Goal: Obtain resource: Download file/media

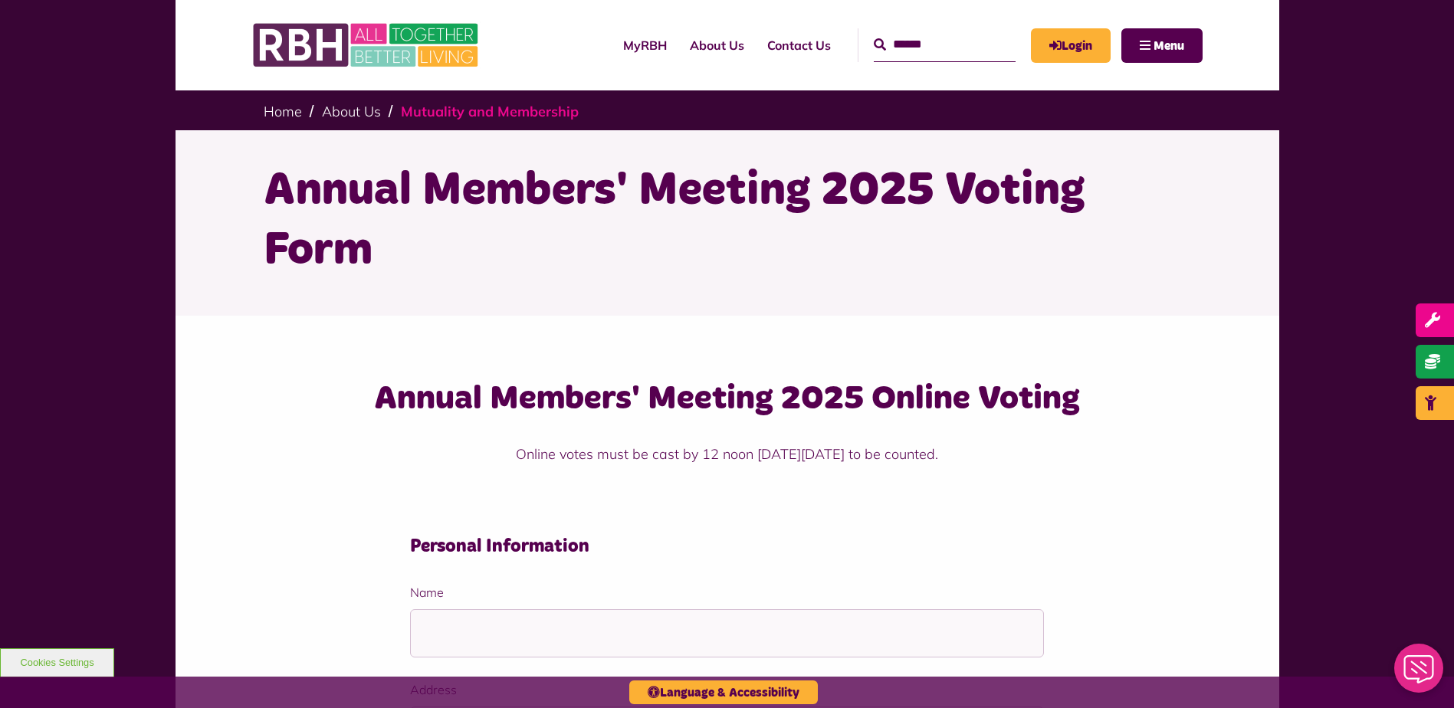
click at [433, 104] on link "Mutuality and Membership" at bounding box center [490, 112] width 178 height 18
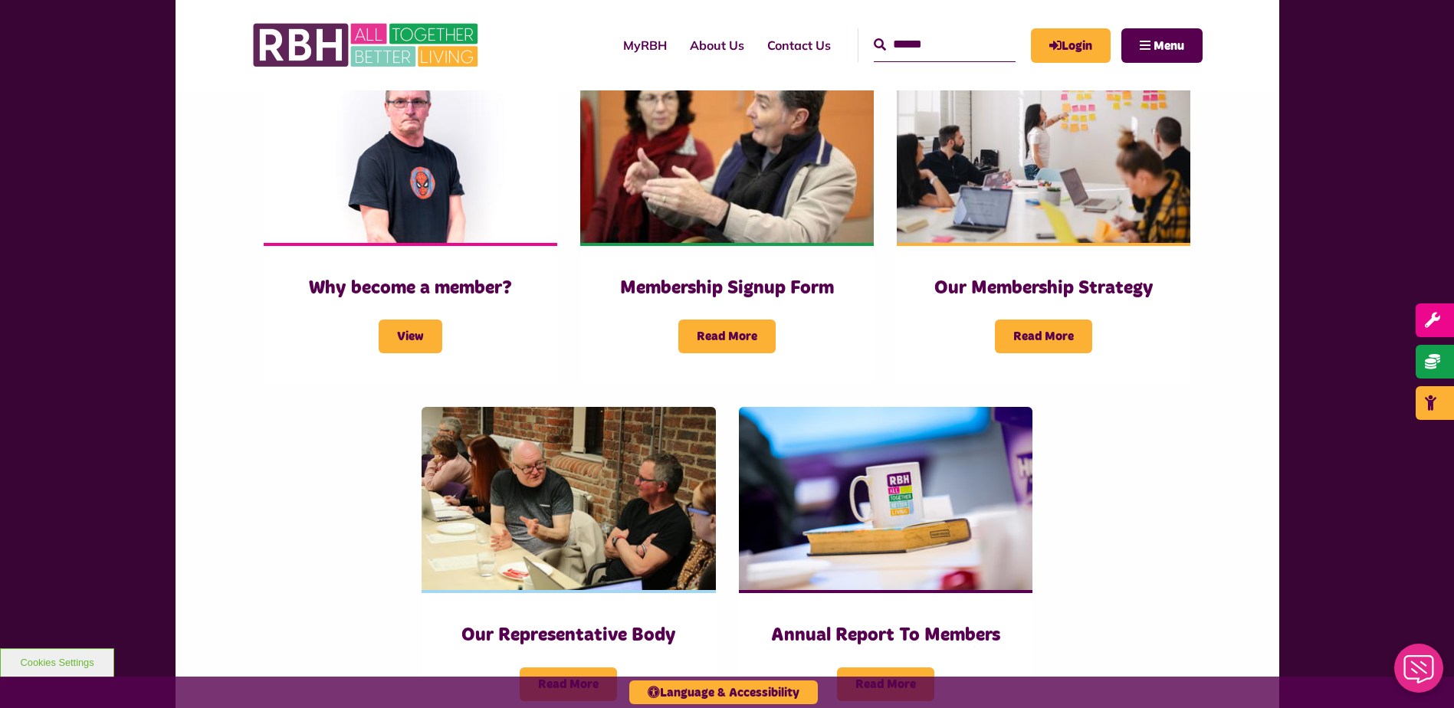
scroll to position [654, 0]
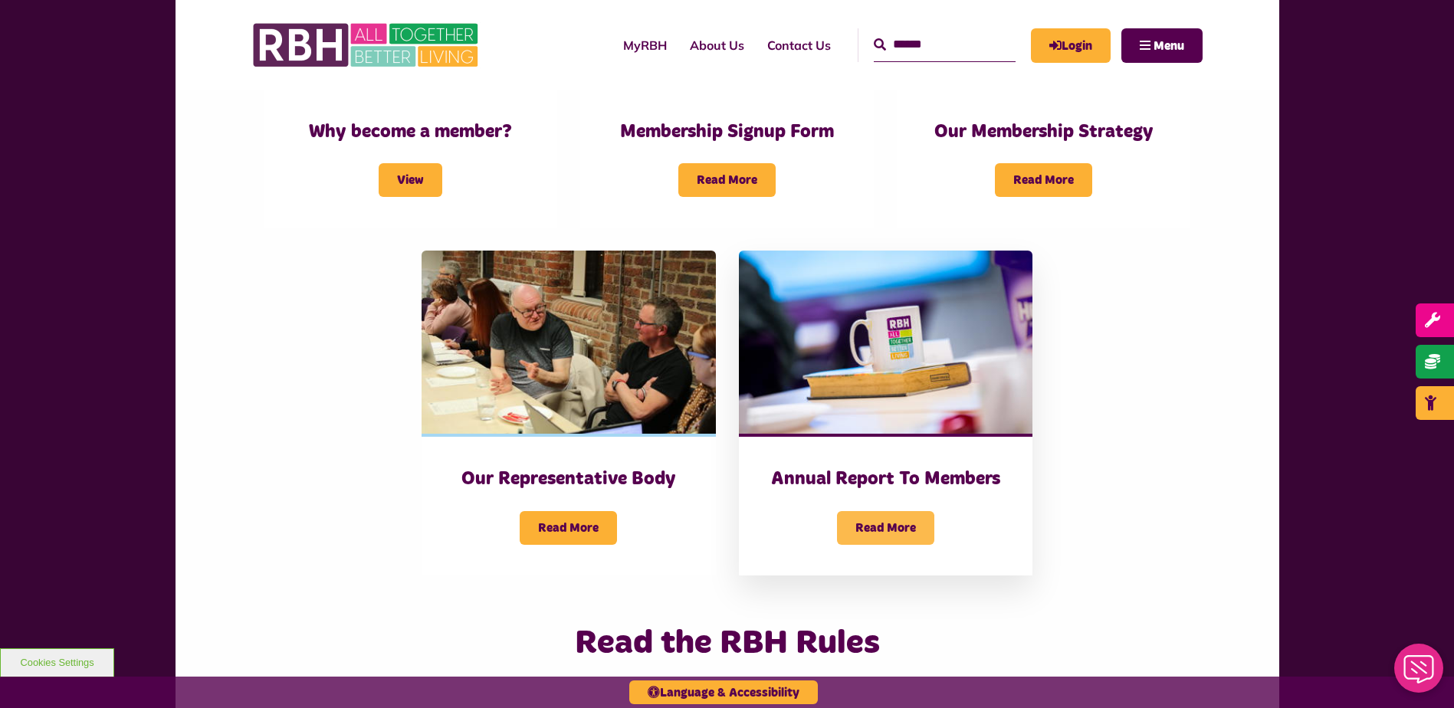
click at [897, 511] on span "Read More" at bounding box center [885, 528] width 97 height 34
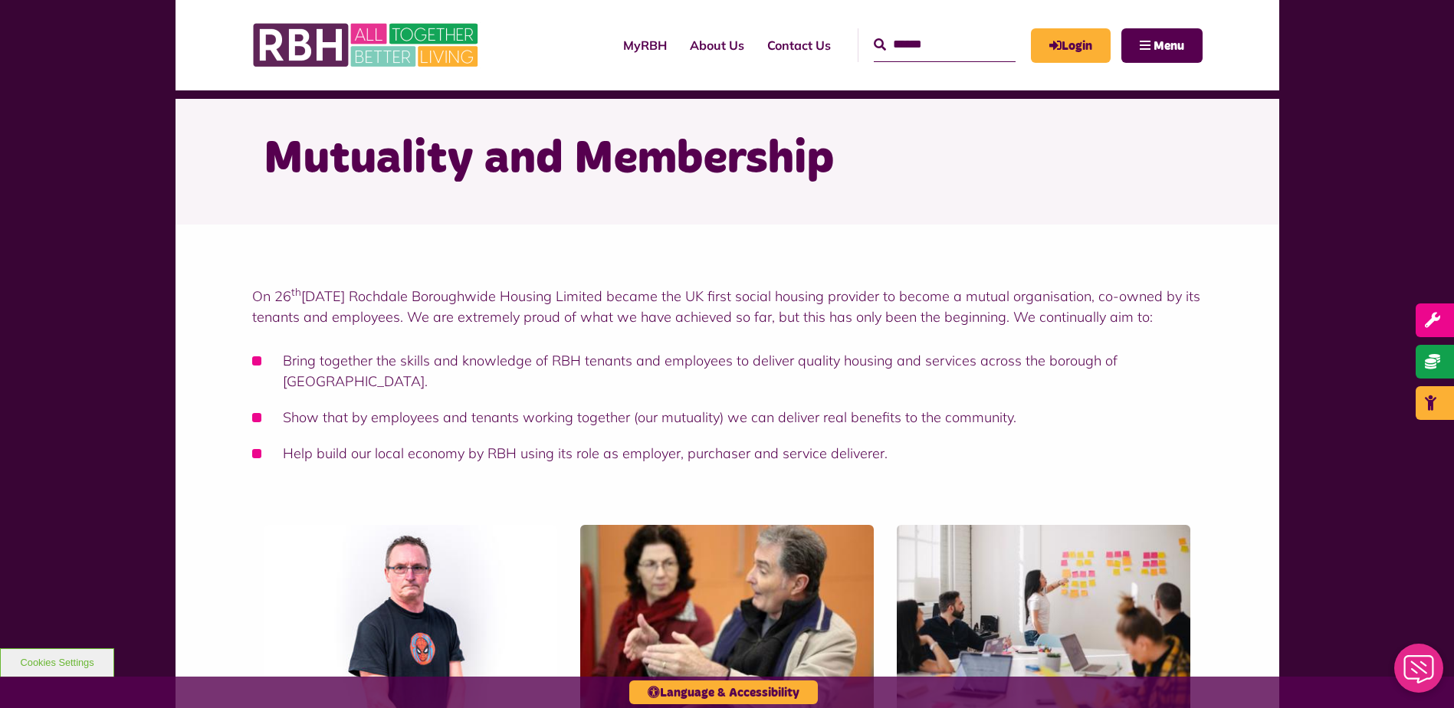
scroll to position [1, 0]
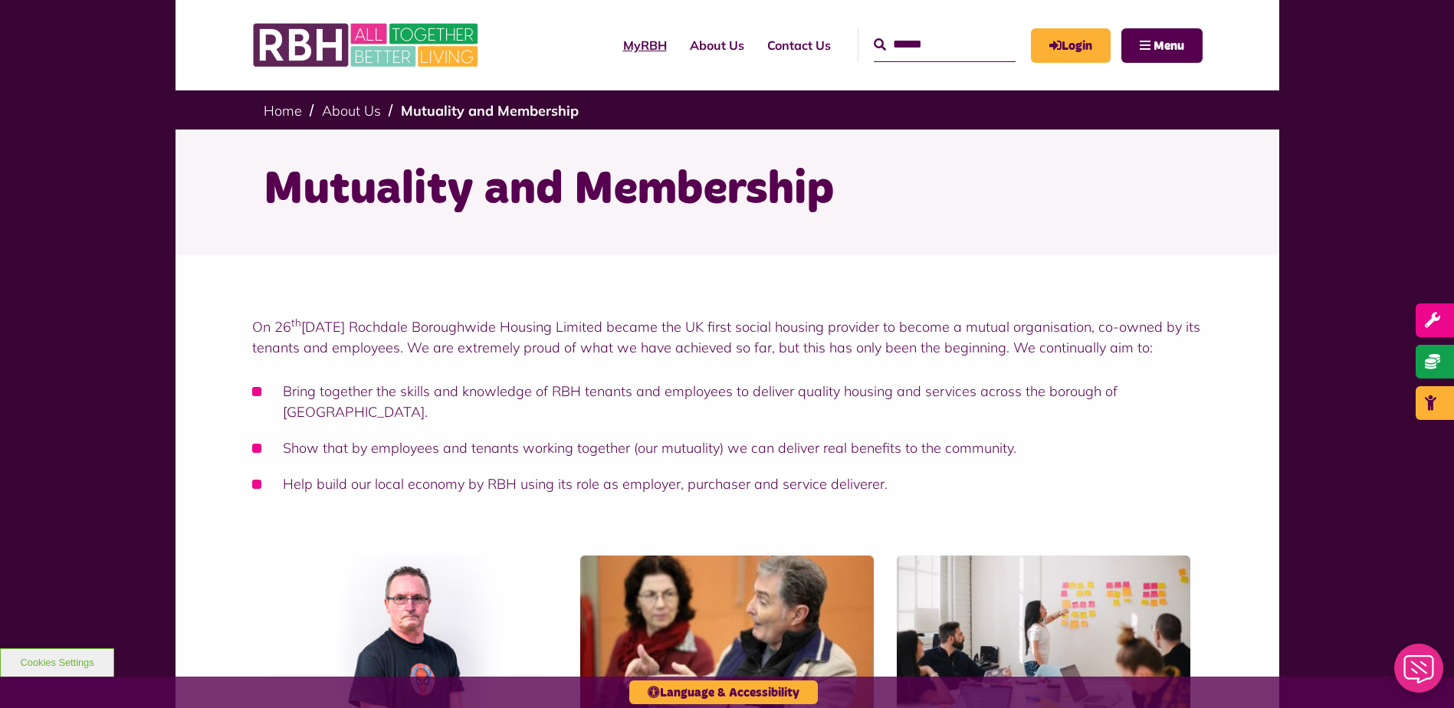
click at [623, 51] on link "MyRBH" at bounding box center [645, 45] width 67 height 41
click at [278, 108] on link "Home" at bounding box center [283, 111] width 38 height 18
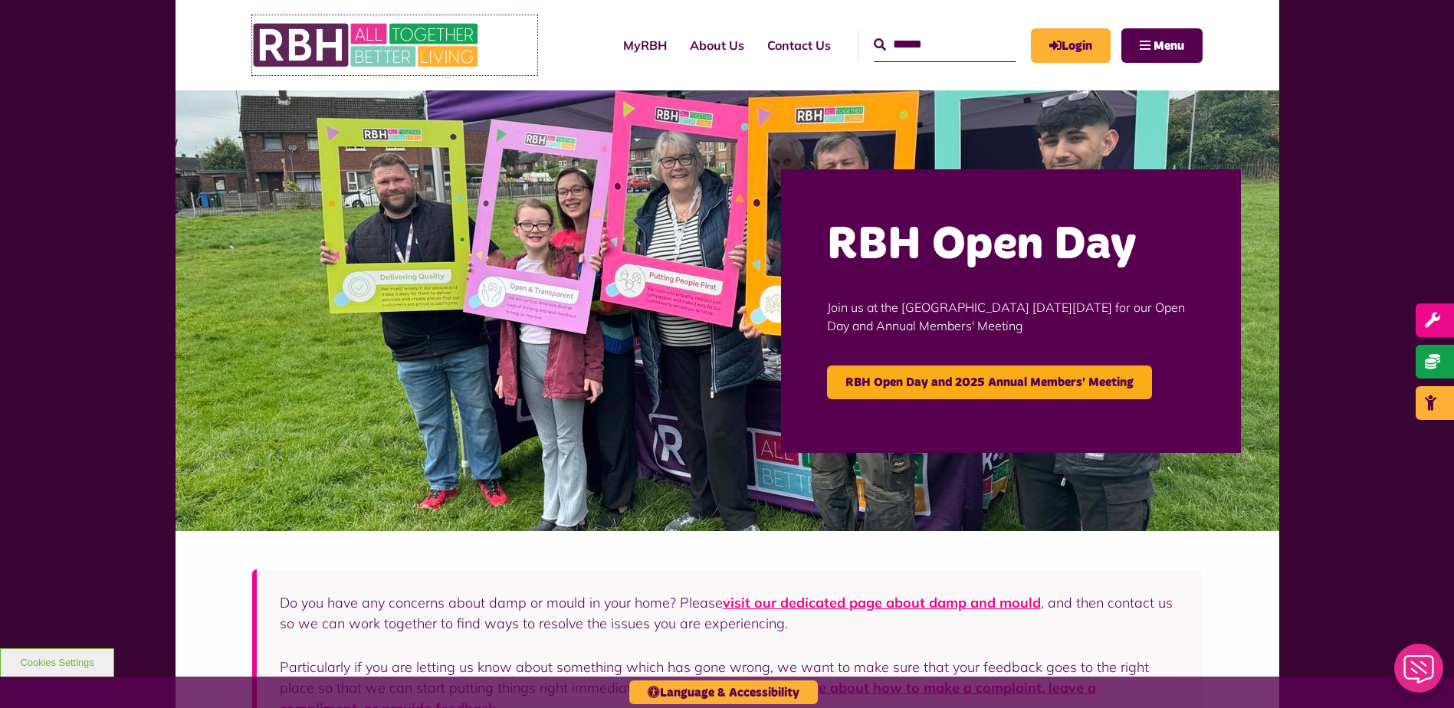
click at [386, 41] on img at bounding box center [367, 45] width 230 height 60
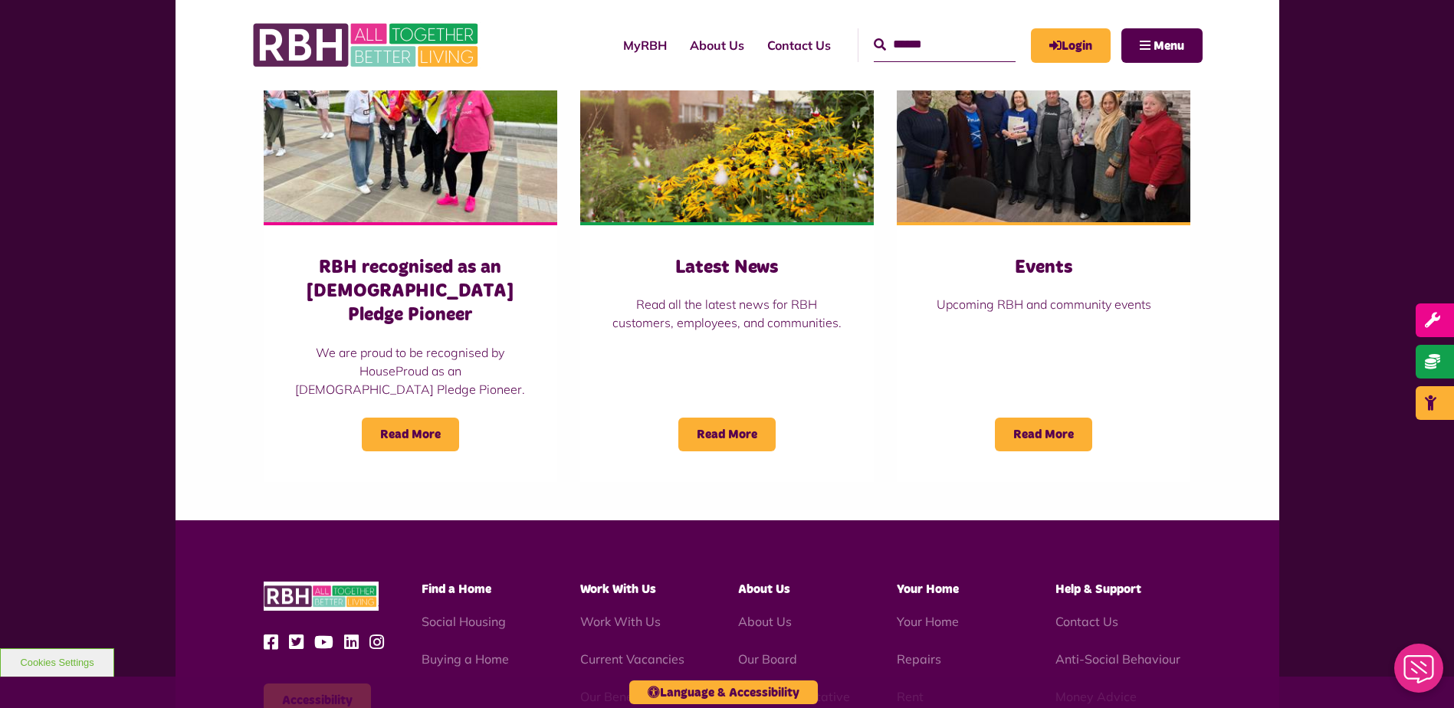
scroll to position [1071, 0]
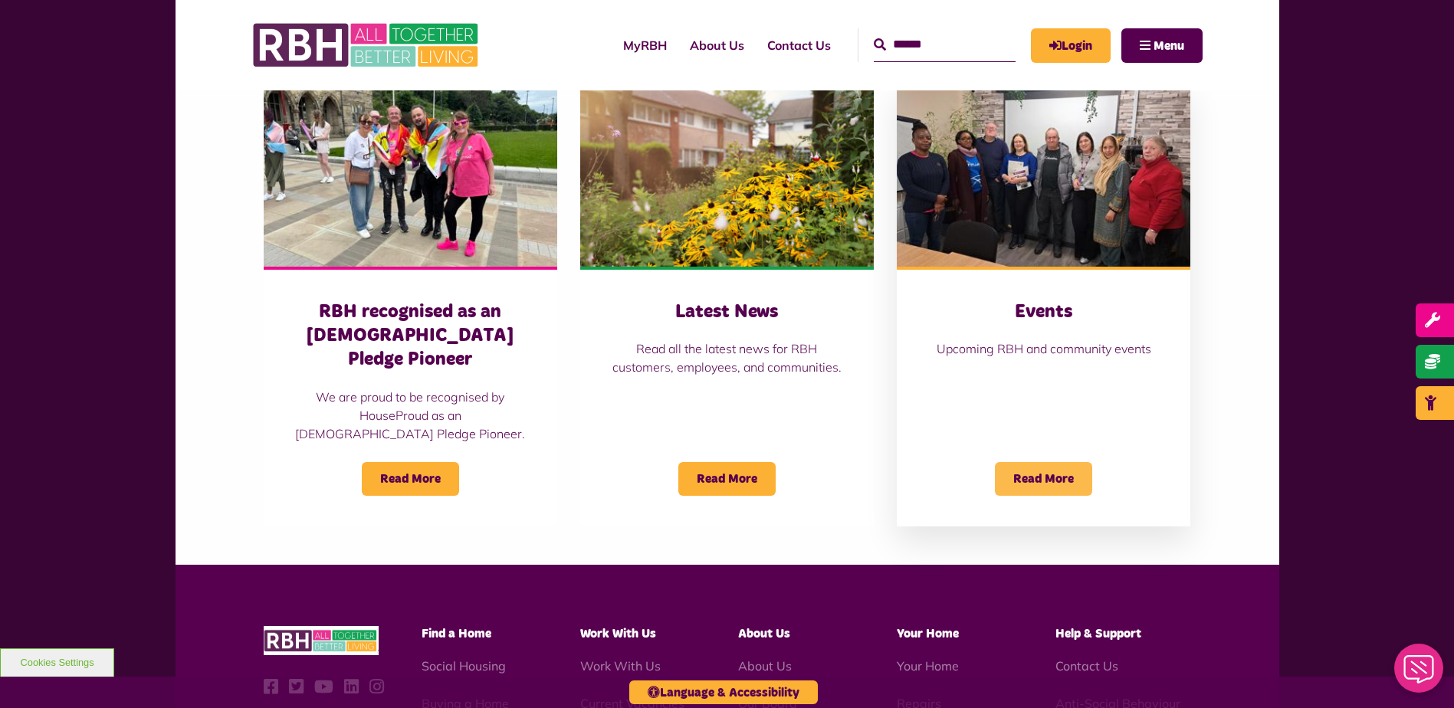
click at [1039, 471] on span "Read More" at bounding box center [1043, 479] width 97 height 34
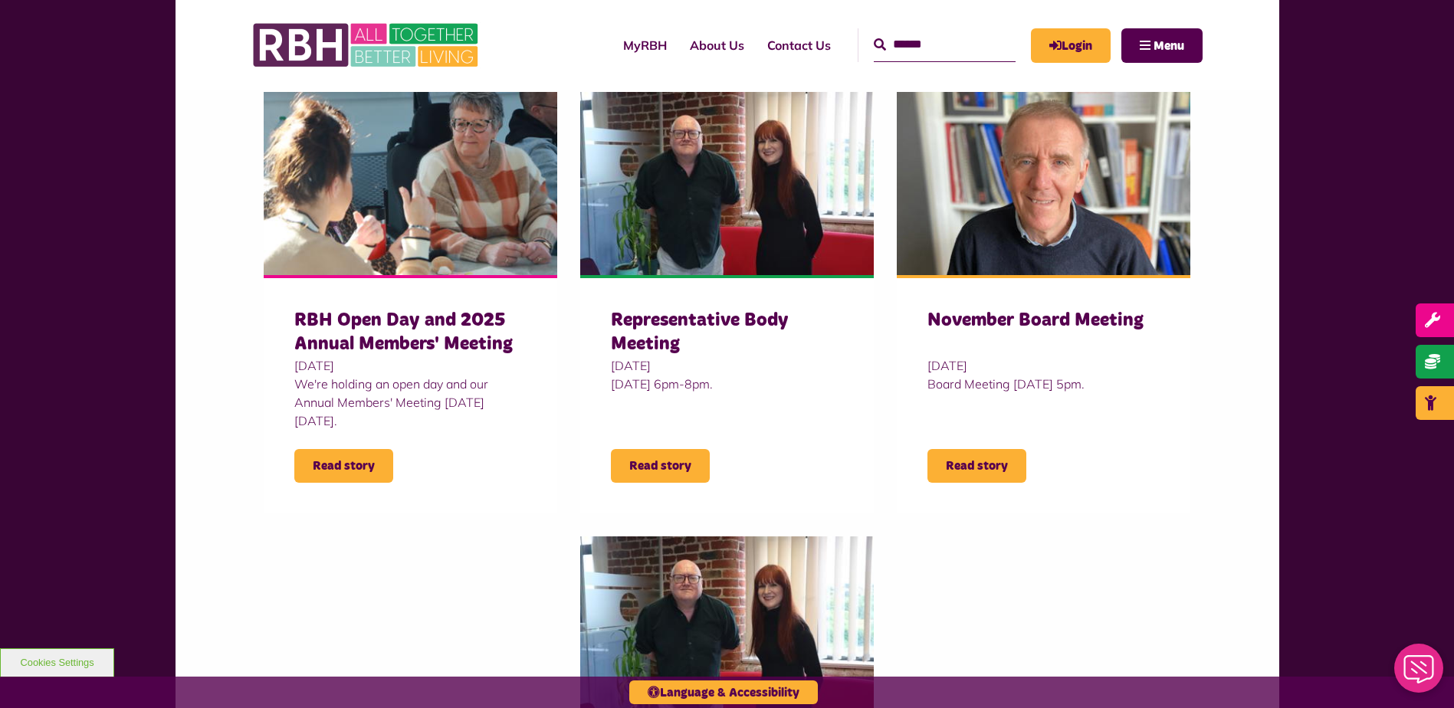
scroll to position [476, 0]
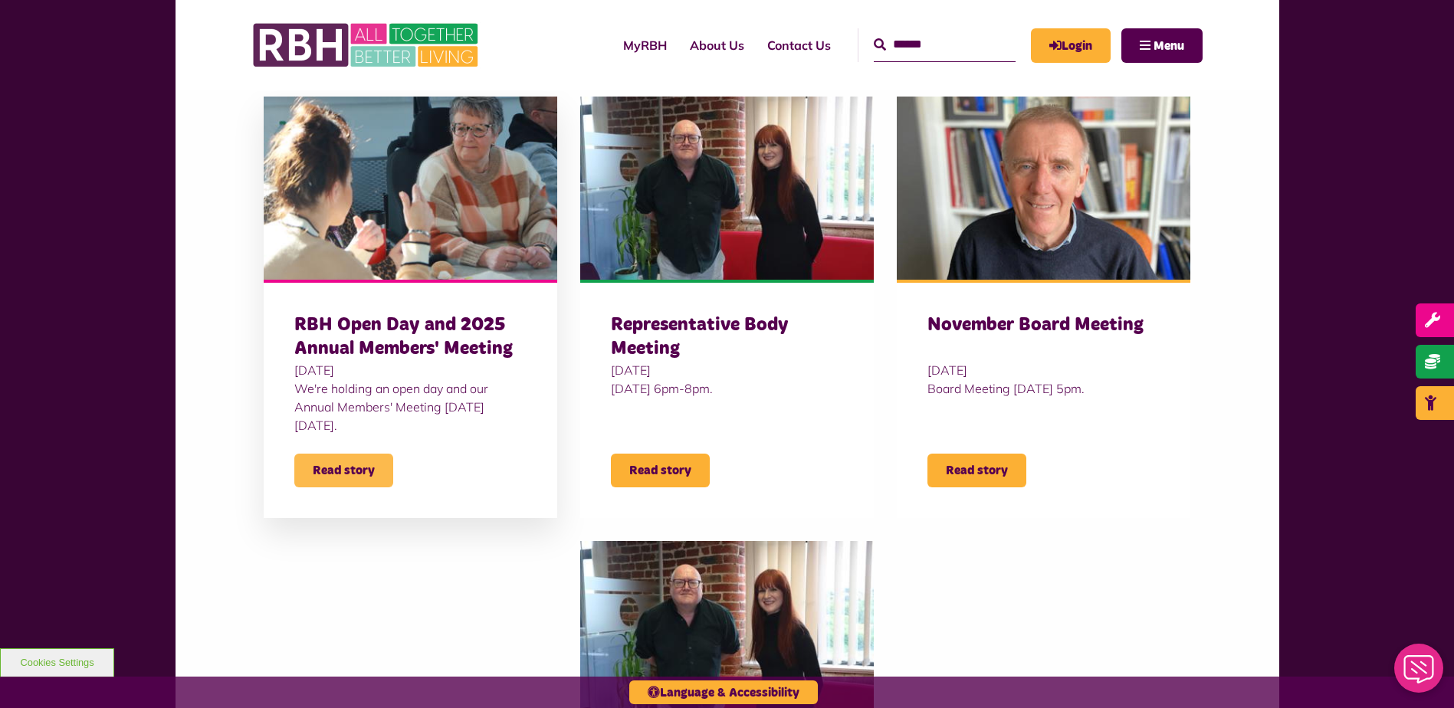
click at [357, 475] on span "Read story" at bounding box center [343, 471] width 99 height 34
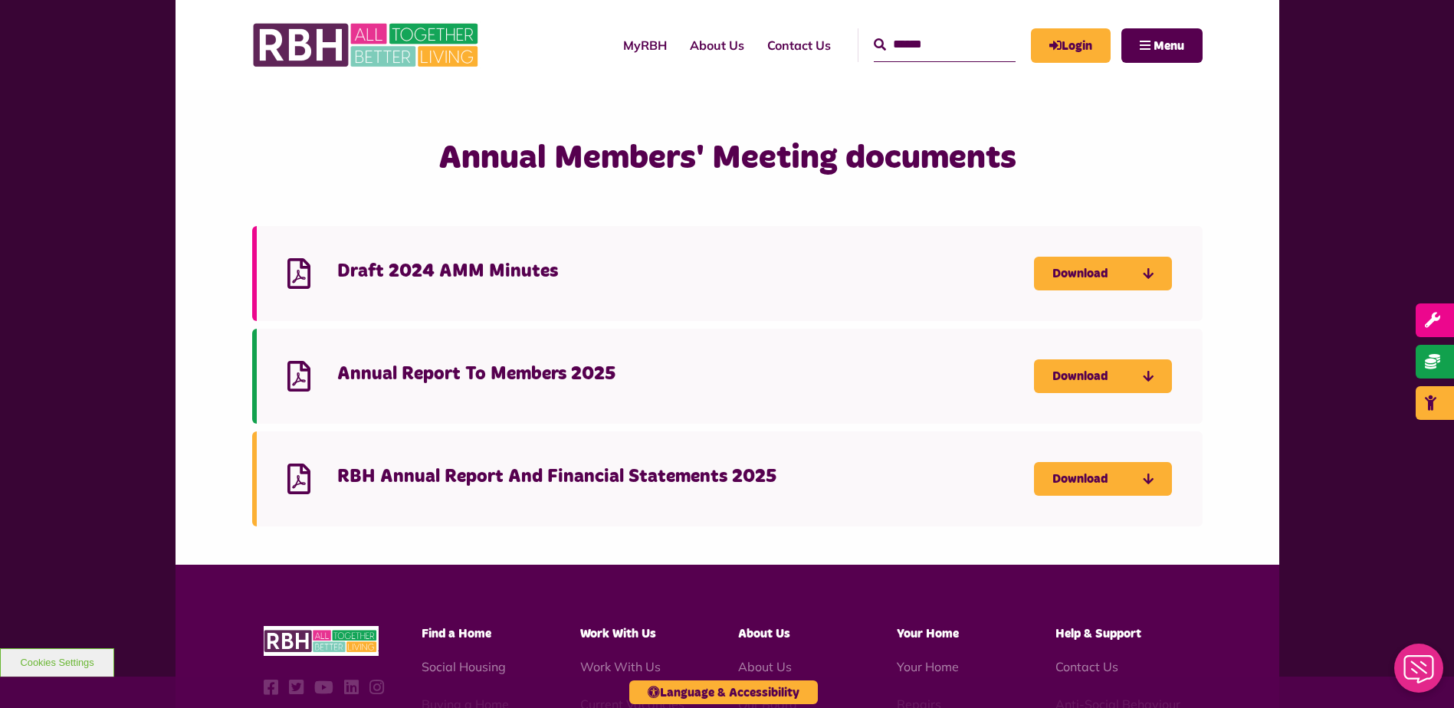
scroll to position [1224, 0]
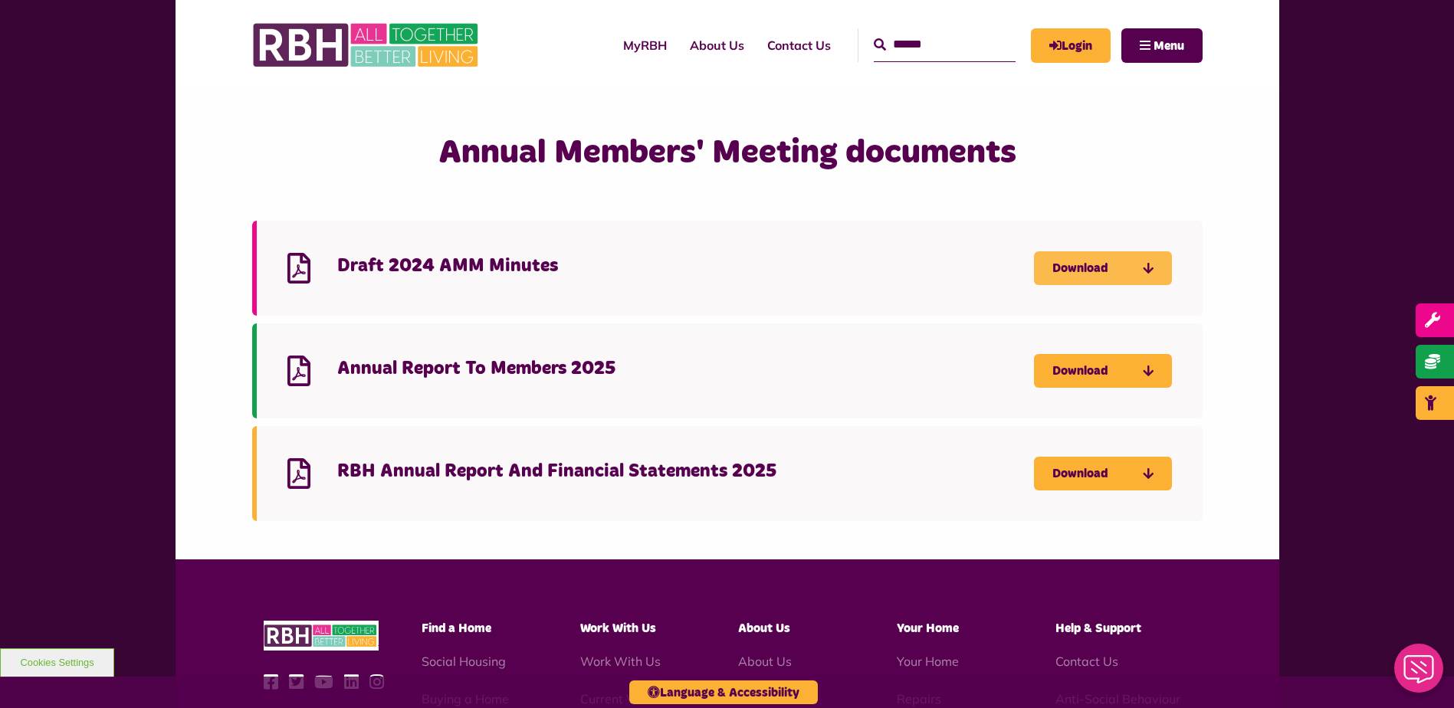
click at [1083, 267] on link "Download" at bounding box center [1103, 268] width 138 height 34
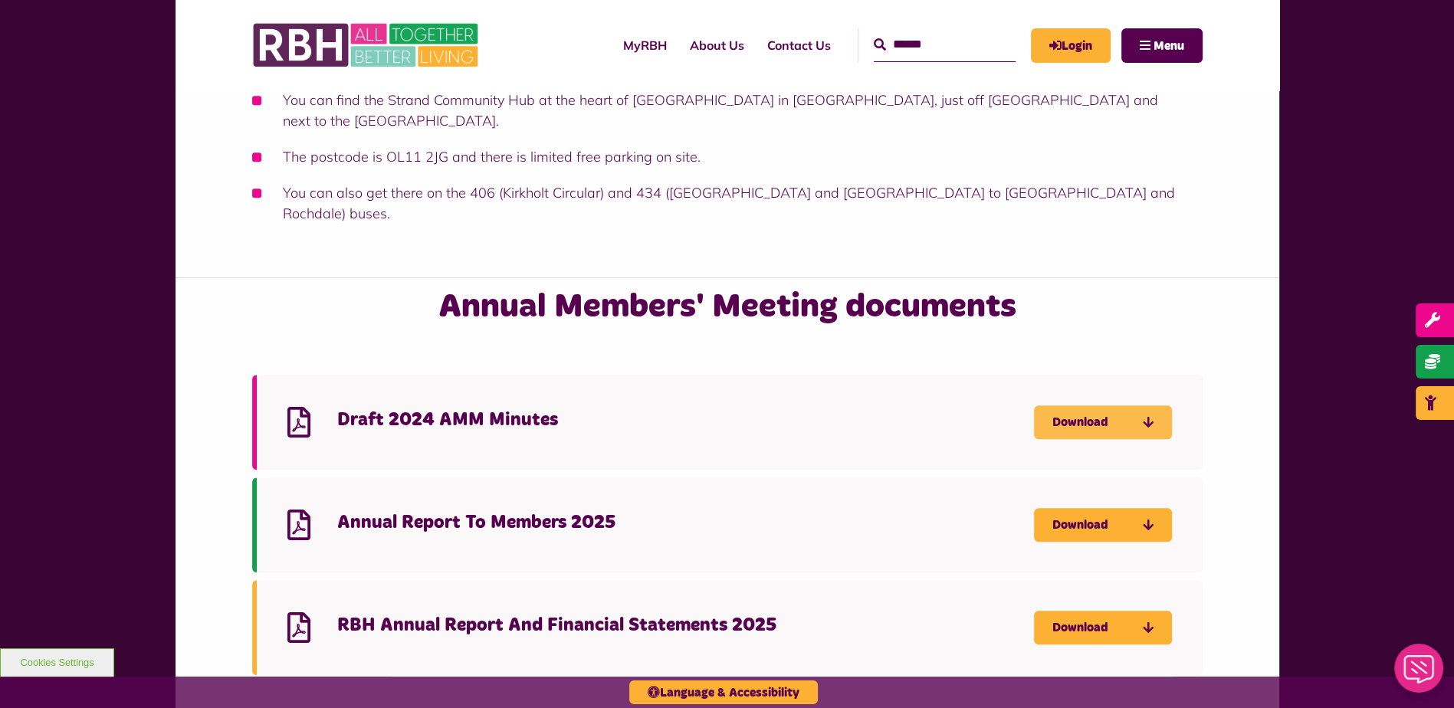
scroll to position [1071, 0]
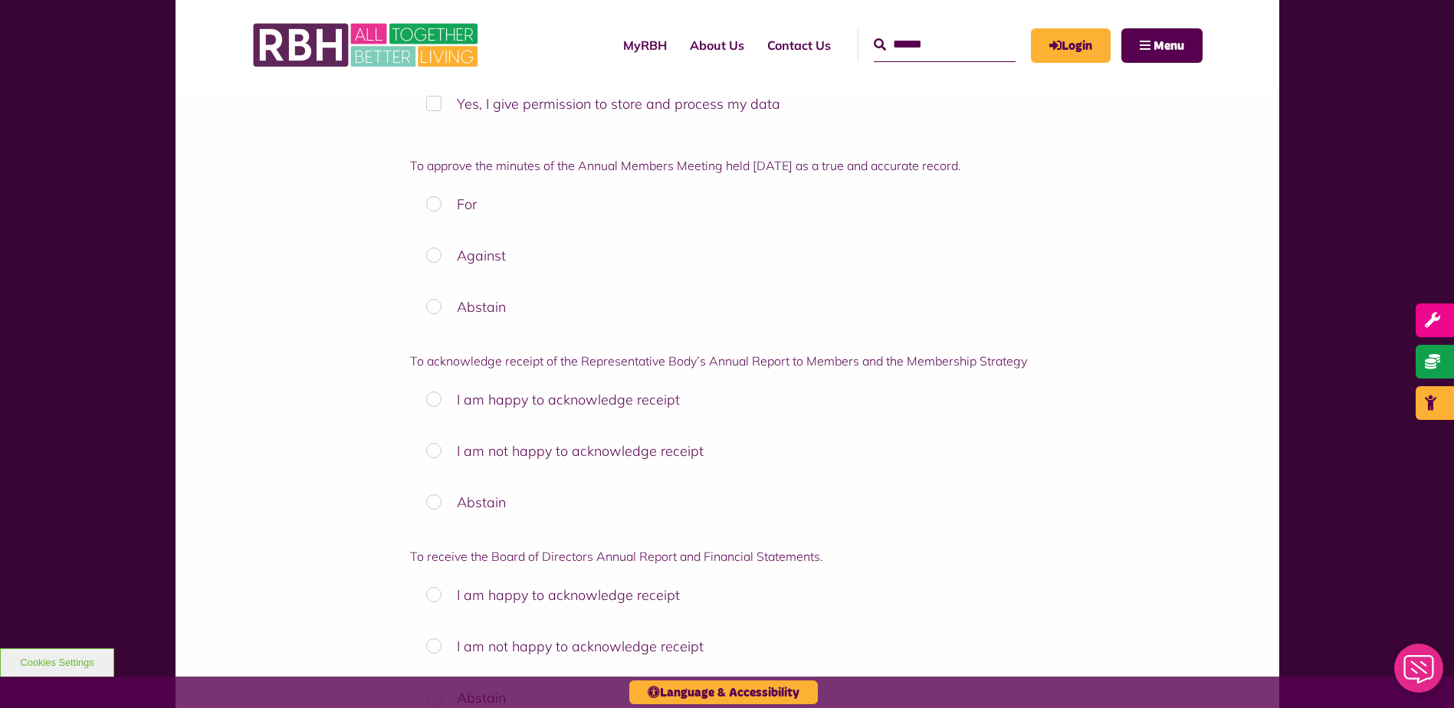
scroll to position [820, 0]
